Goal: Task Accomplishment & Management: Complete application form

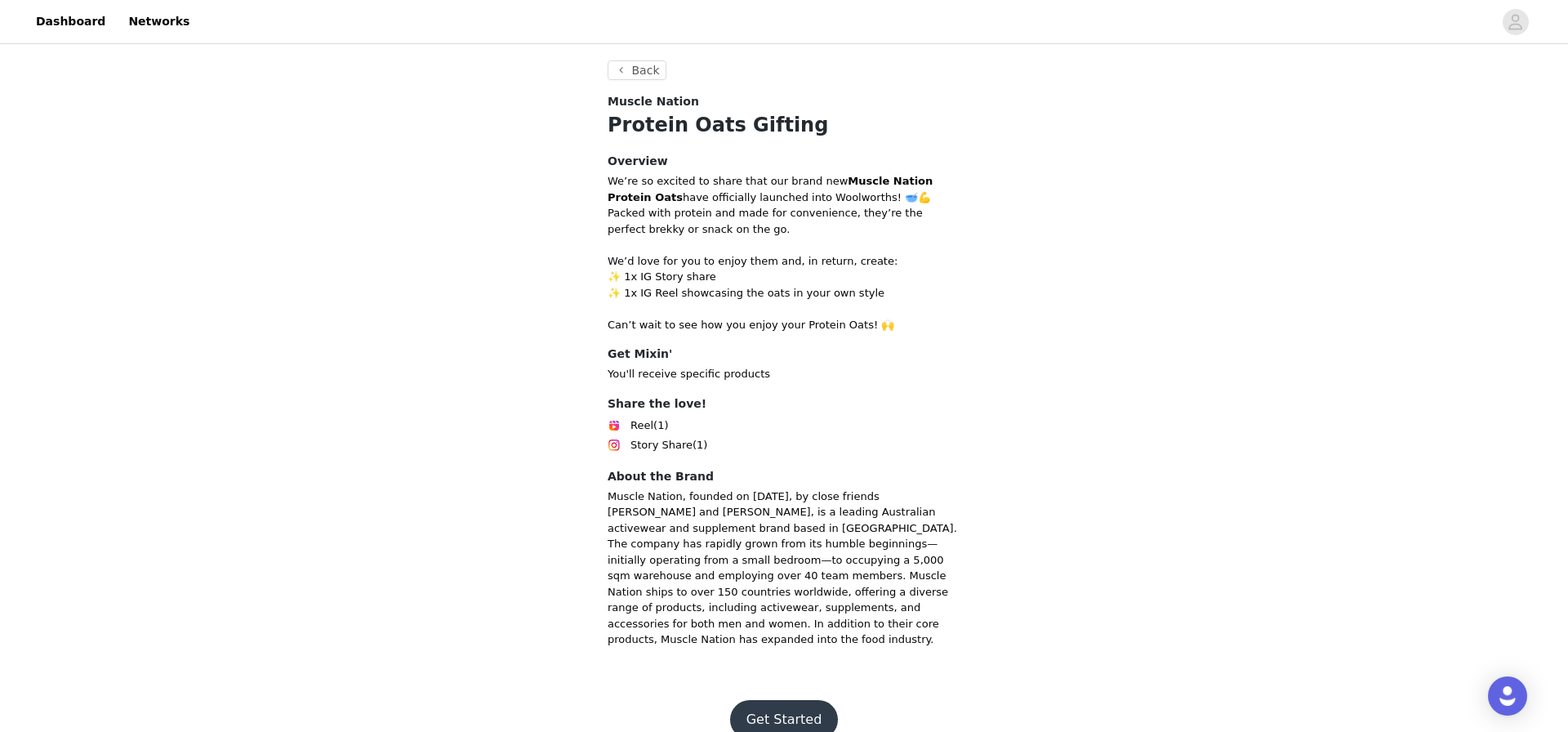
scroll to position [420, 0]
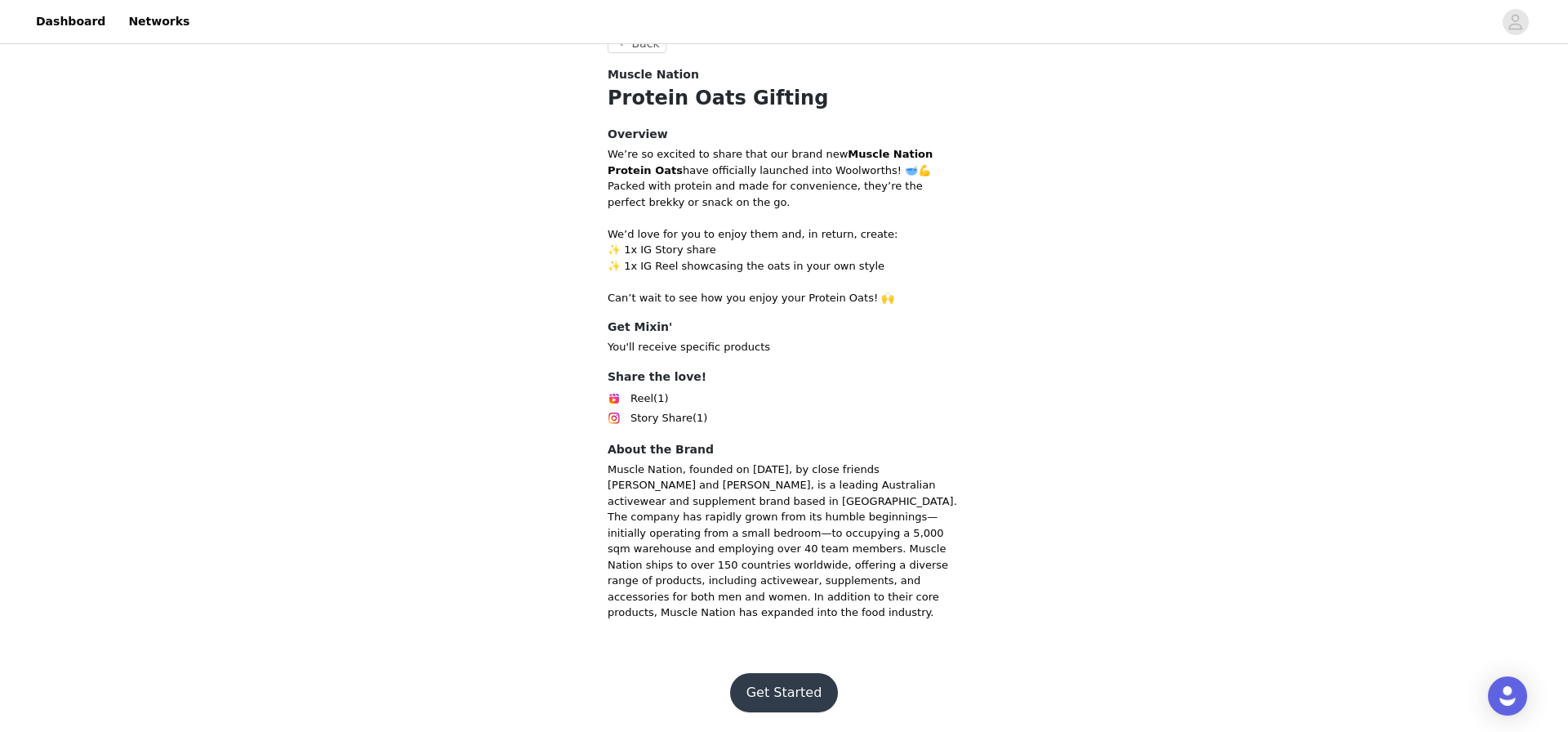
click at [792, 670] on footer "Get Started" at bounding box center [784, 692] width 212 height 79
click at [817, 701] on button "Get Started" at bounding box center [784, 692] width 109 height 39
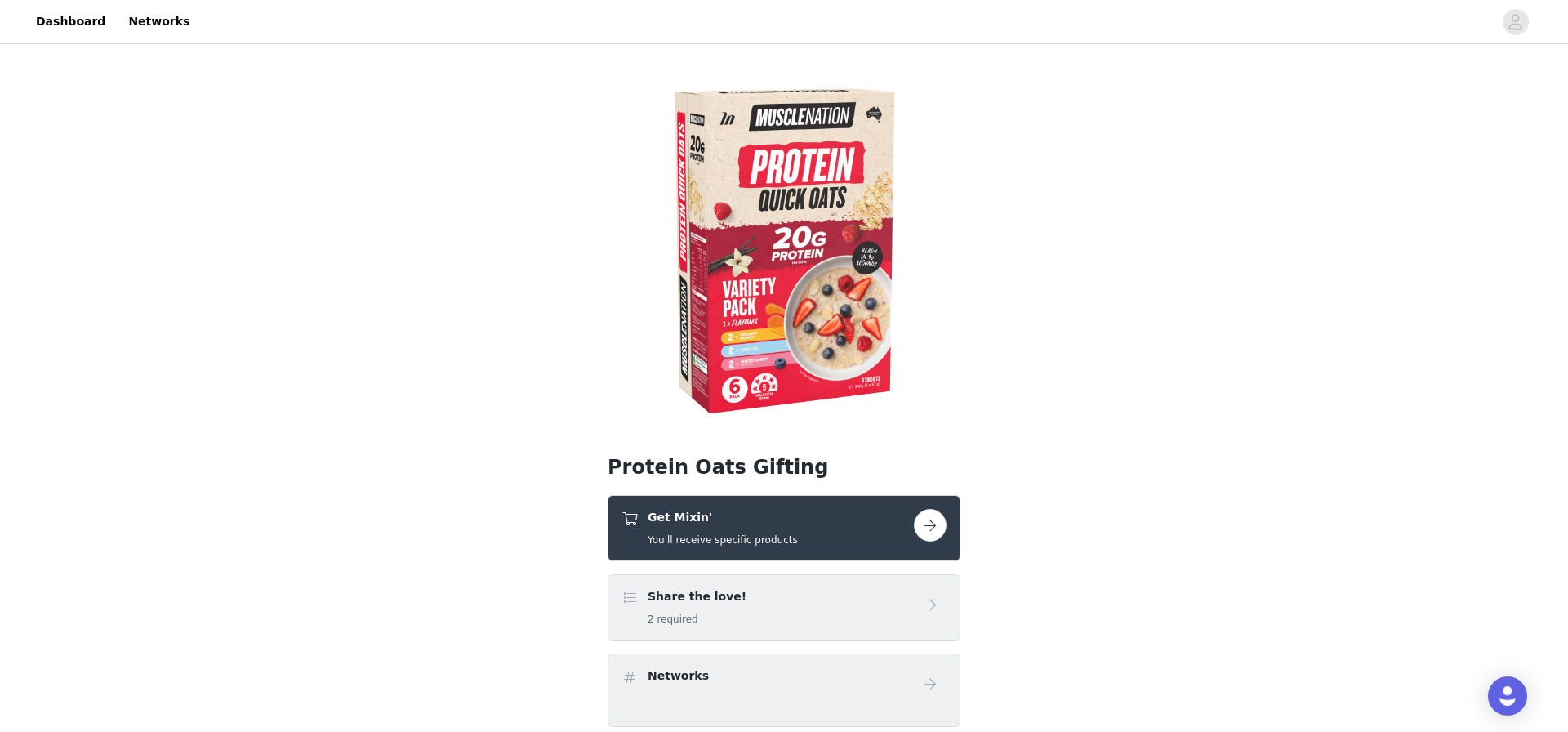
click at [797, 550] on div "Get Mixin' You'll receive specific products" at bounding box center [784, 528] width 353 height 66
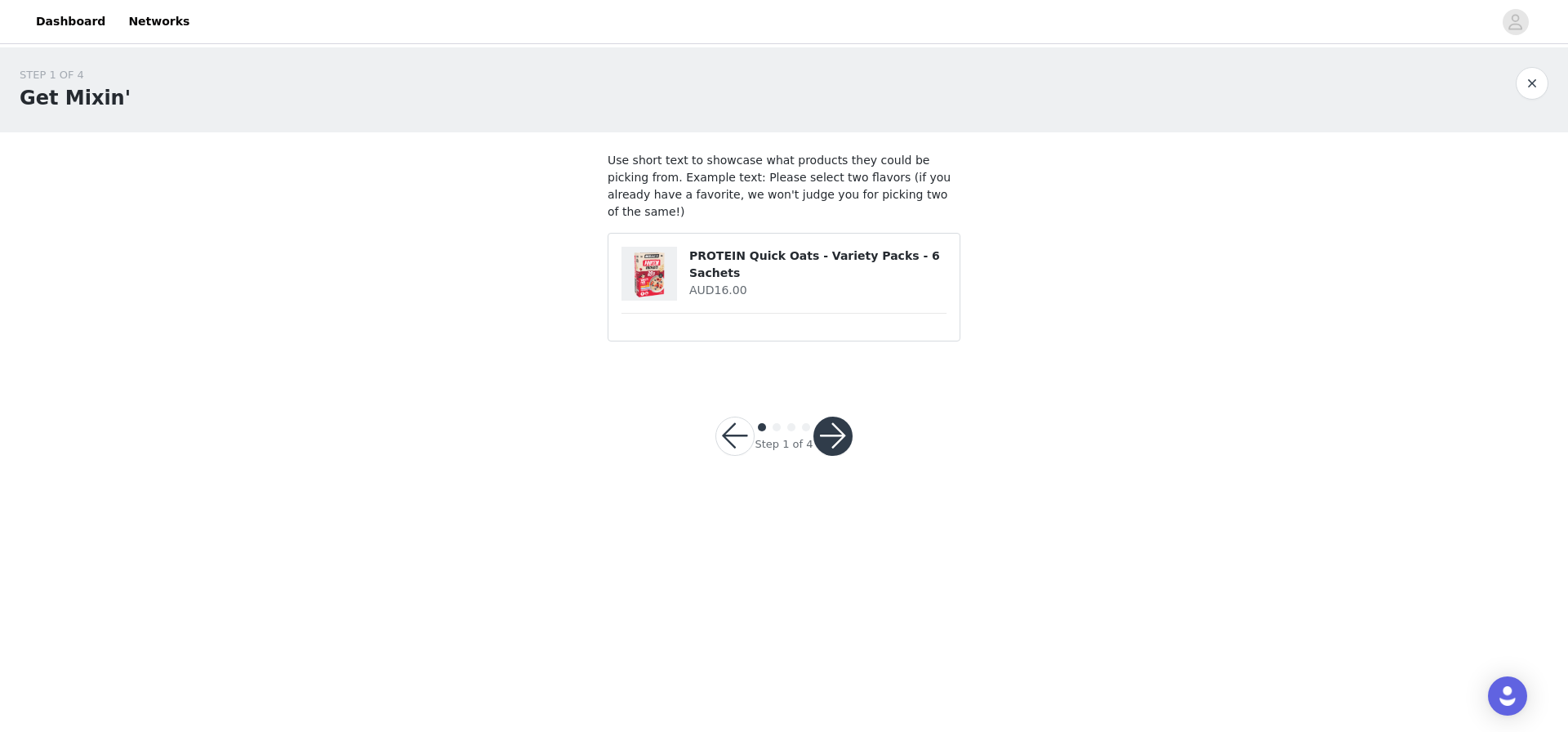
click at [843, 417] on button "button" at bounding box center [832, 436] width 39 height 39
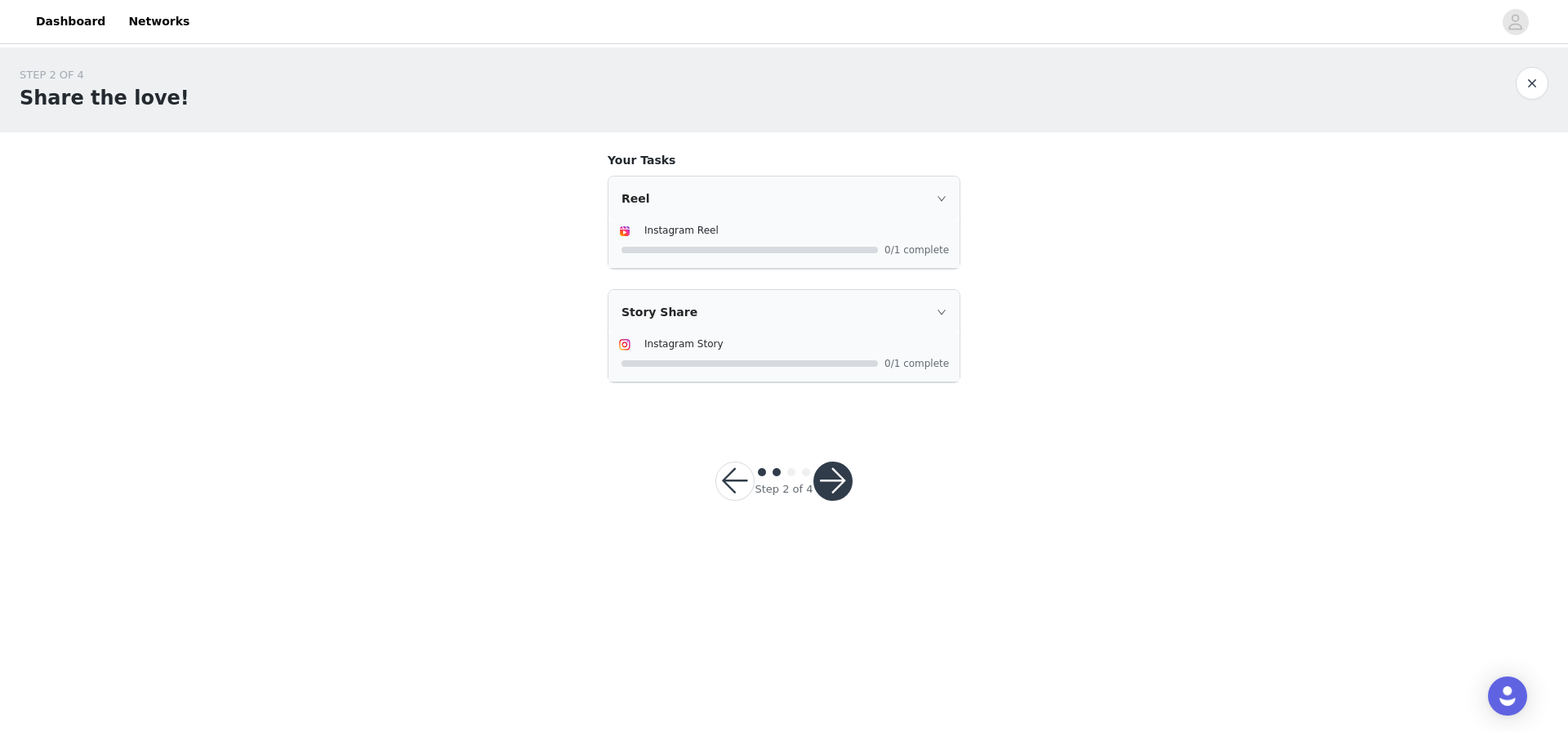
click at [857, 473] on div "Step 2 of 4" at bounding box center [784, 481] width 176 height 79
click at [828, 473] on button "button" at bounding box center [832, 480] width 39 height 39
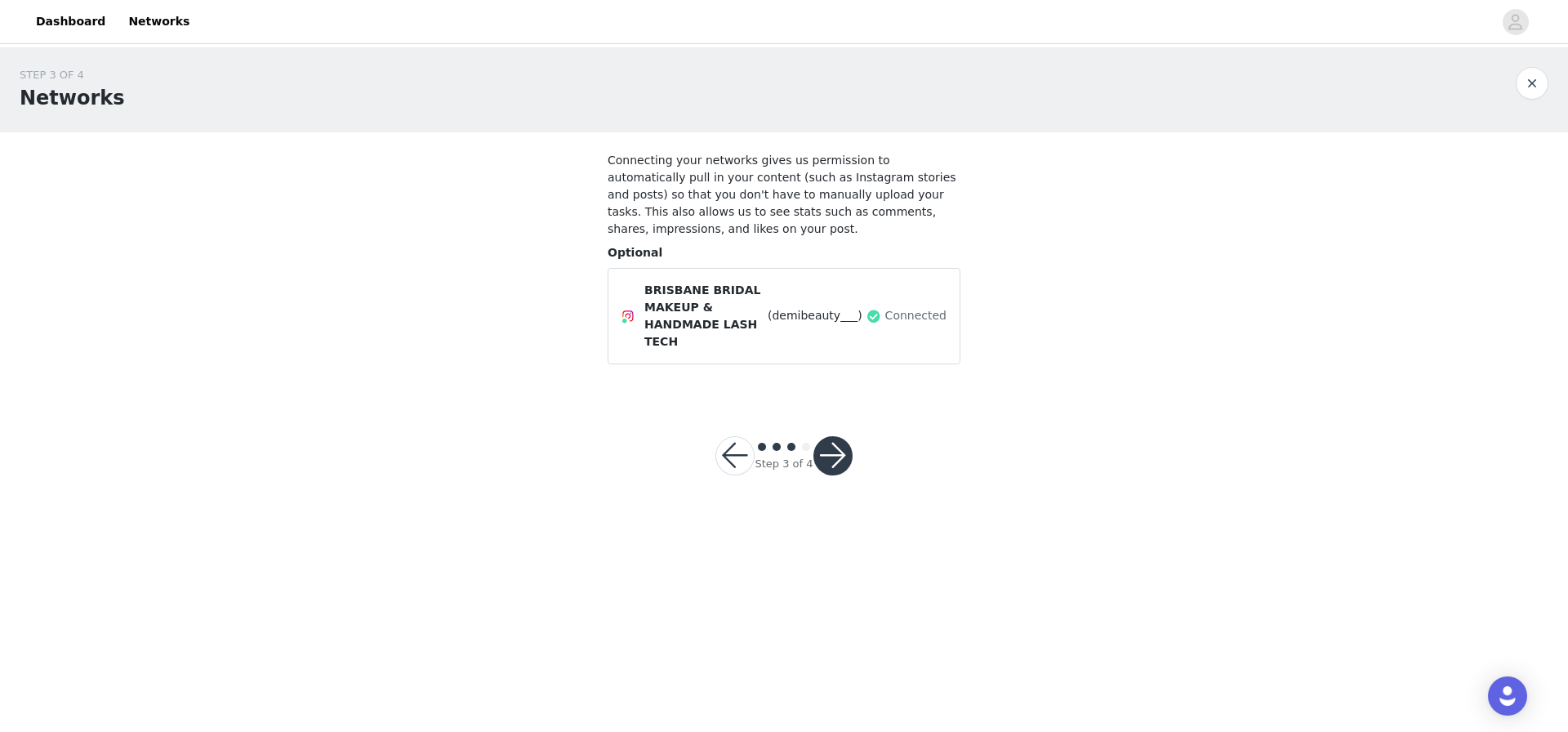
click at [834, 461] on button "button" at bounding box center [832, 455] width 39 height 39
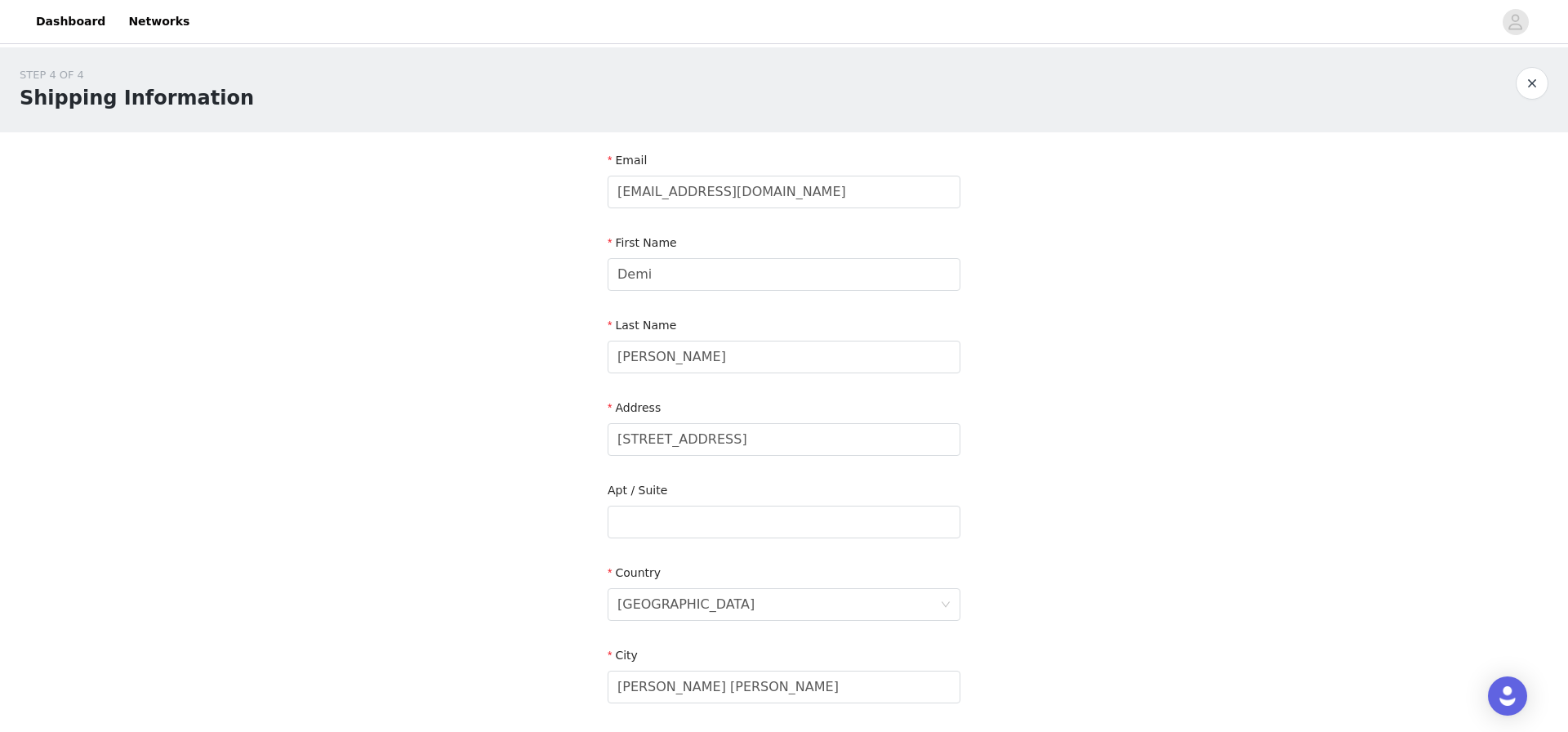
scroll to position [383, 0]
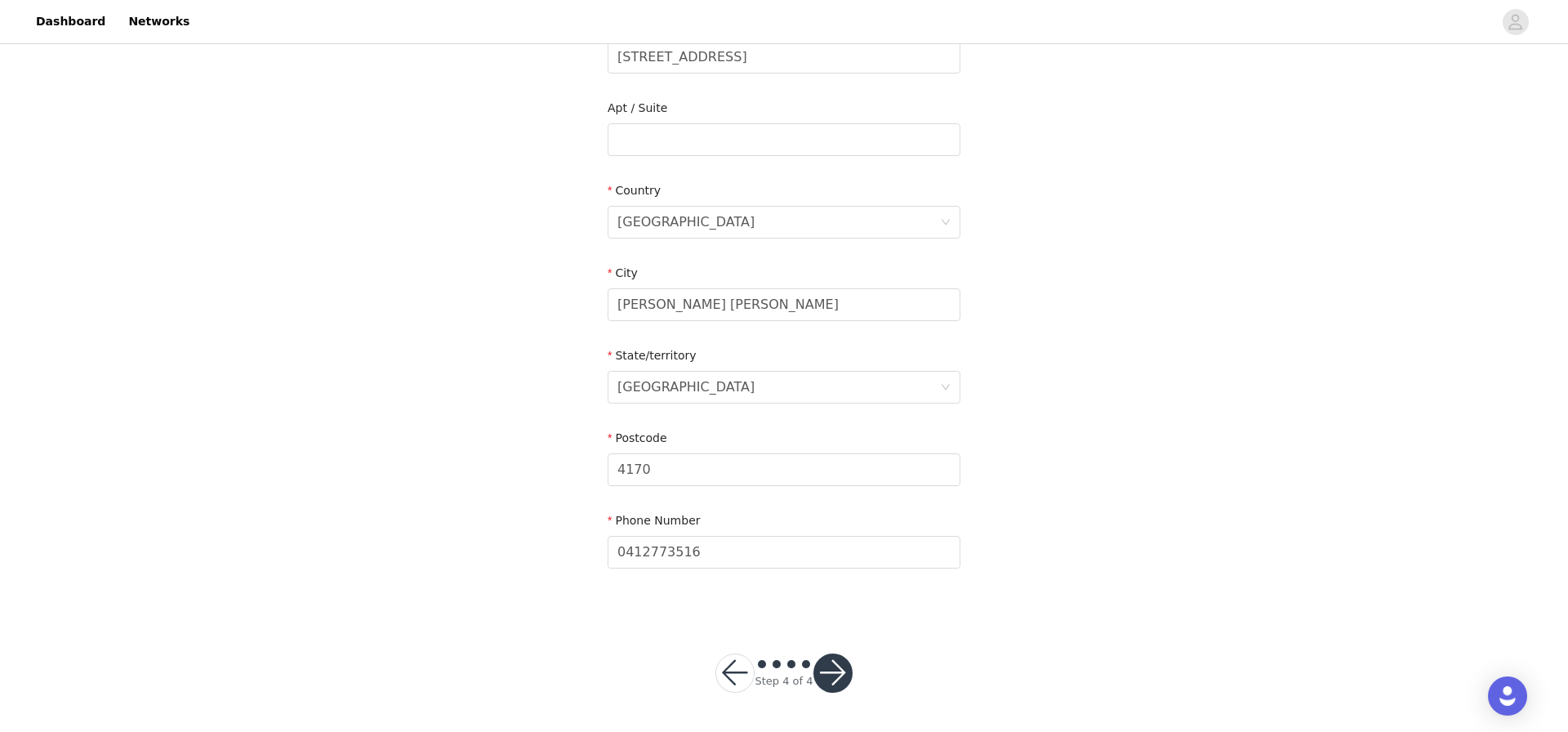
click at [836, 674] on button "button" at bounding box center [832, 672] width 39 height 39
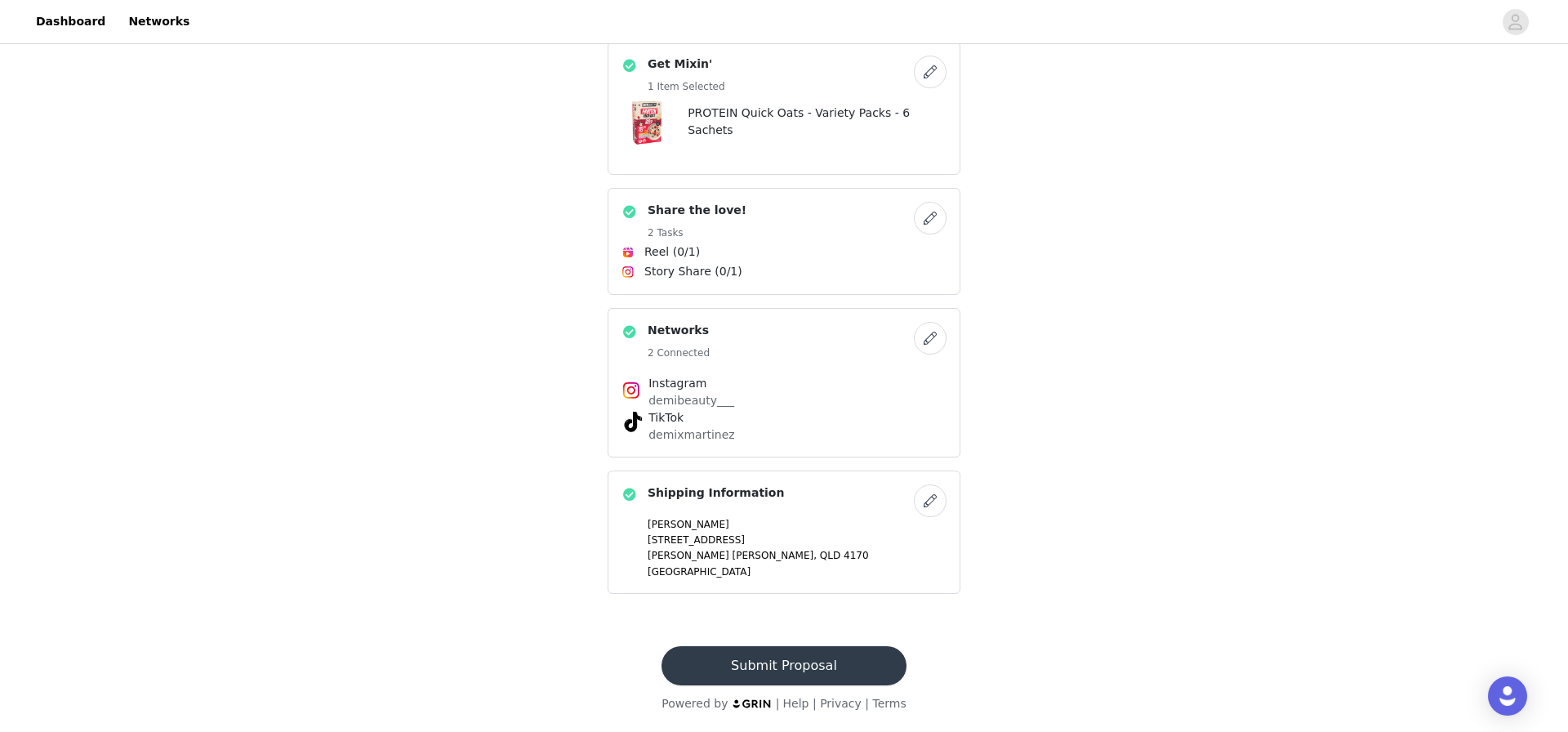
click at [806, 659] on button "Submit Proposal" at bounding box center [784, 665] width 244 height 39
